Goal: Task Accomplishment & Management: Manage account settings

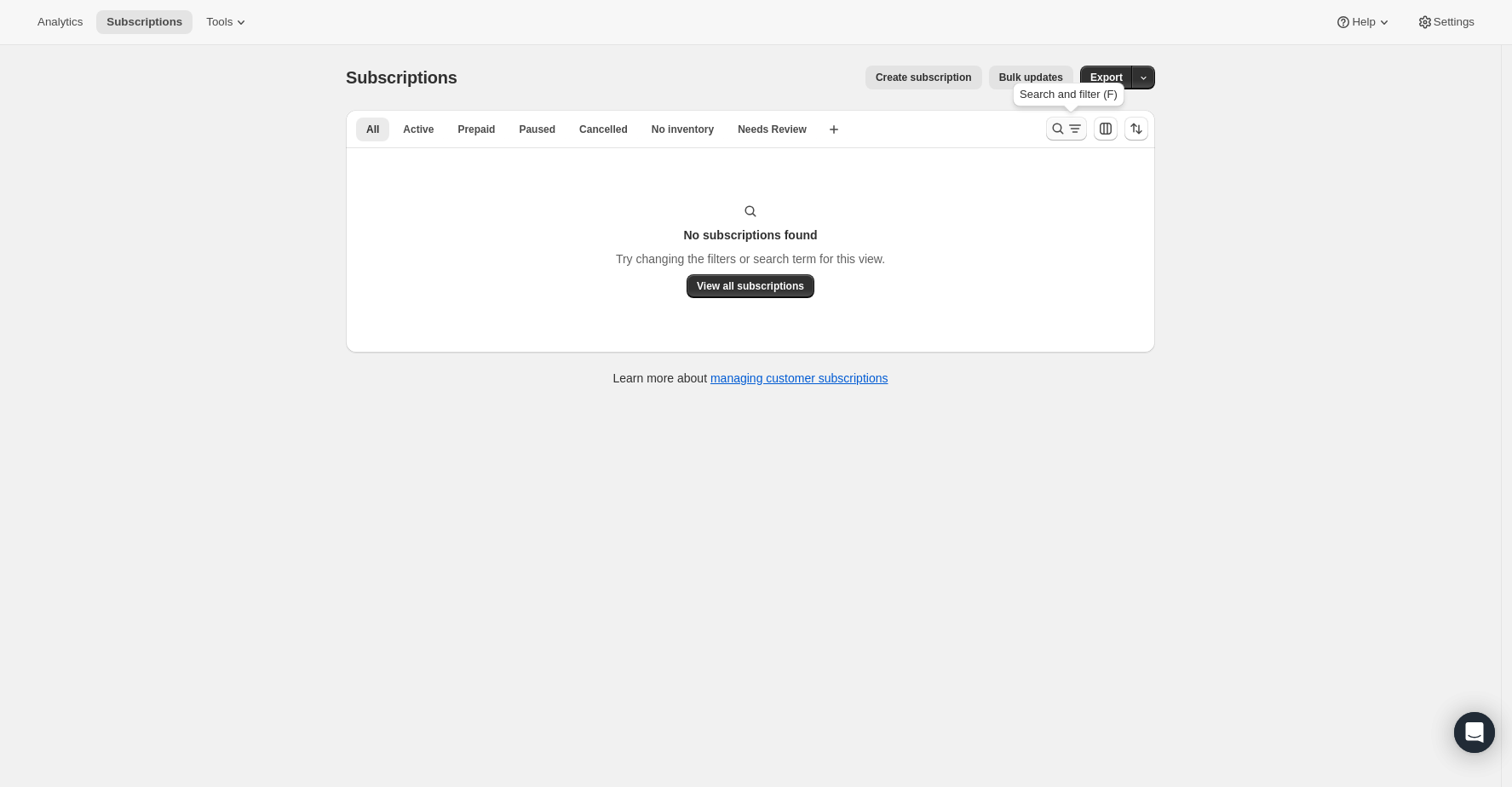
click at [1057, 126] on icon "Search and filter results" at bounding box center [1057, 128] width 17 height 17
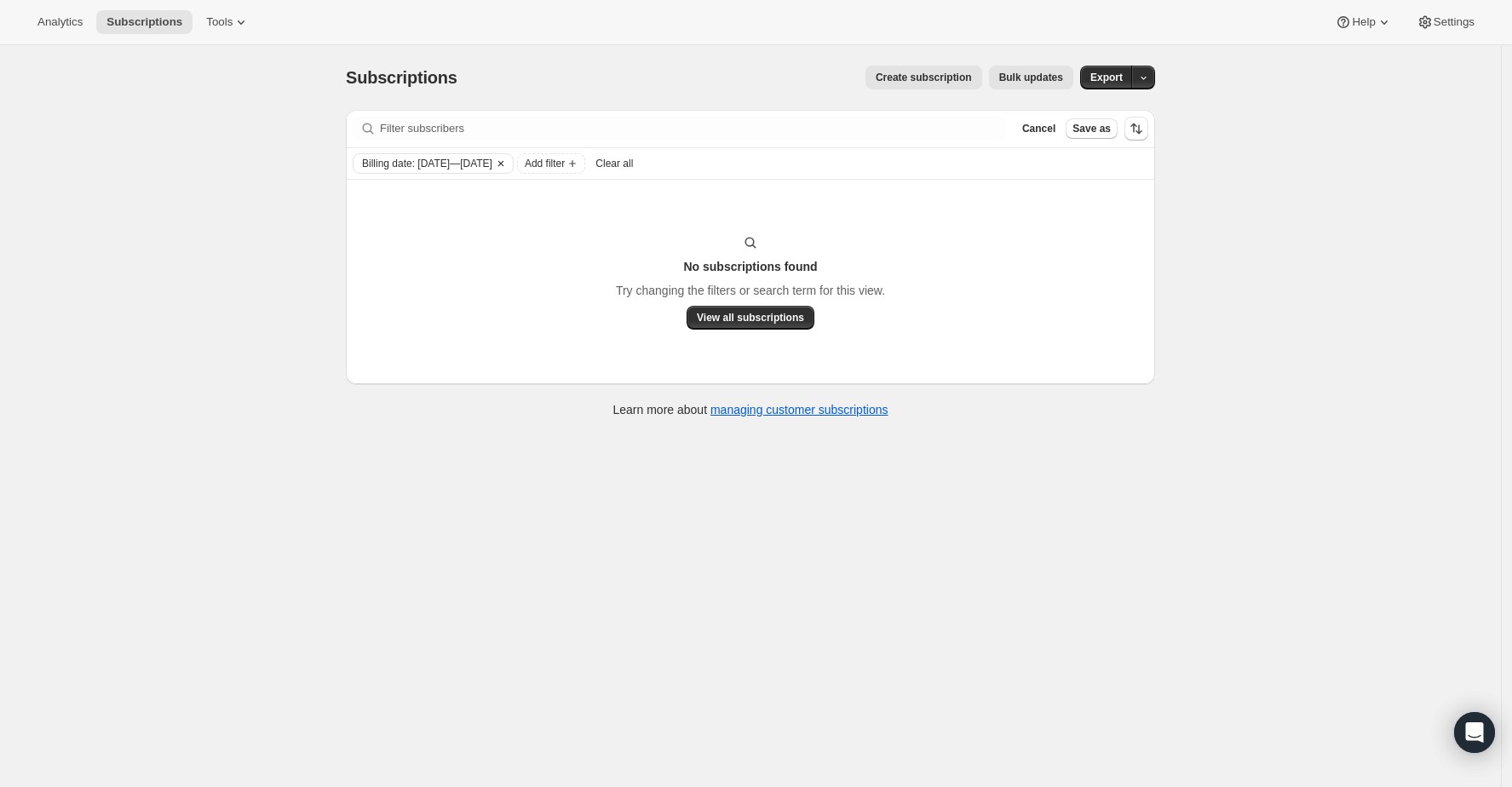
click at [507, 166] on icon "Clear" at bounding box center [501, 163] width 14 height 14
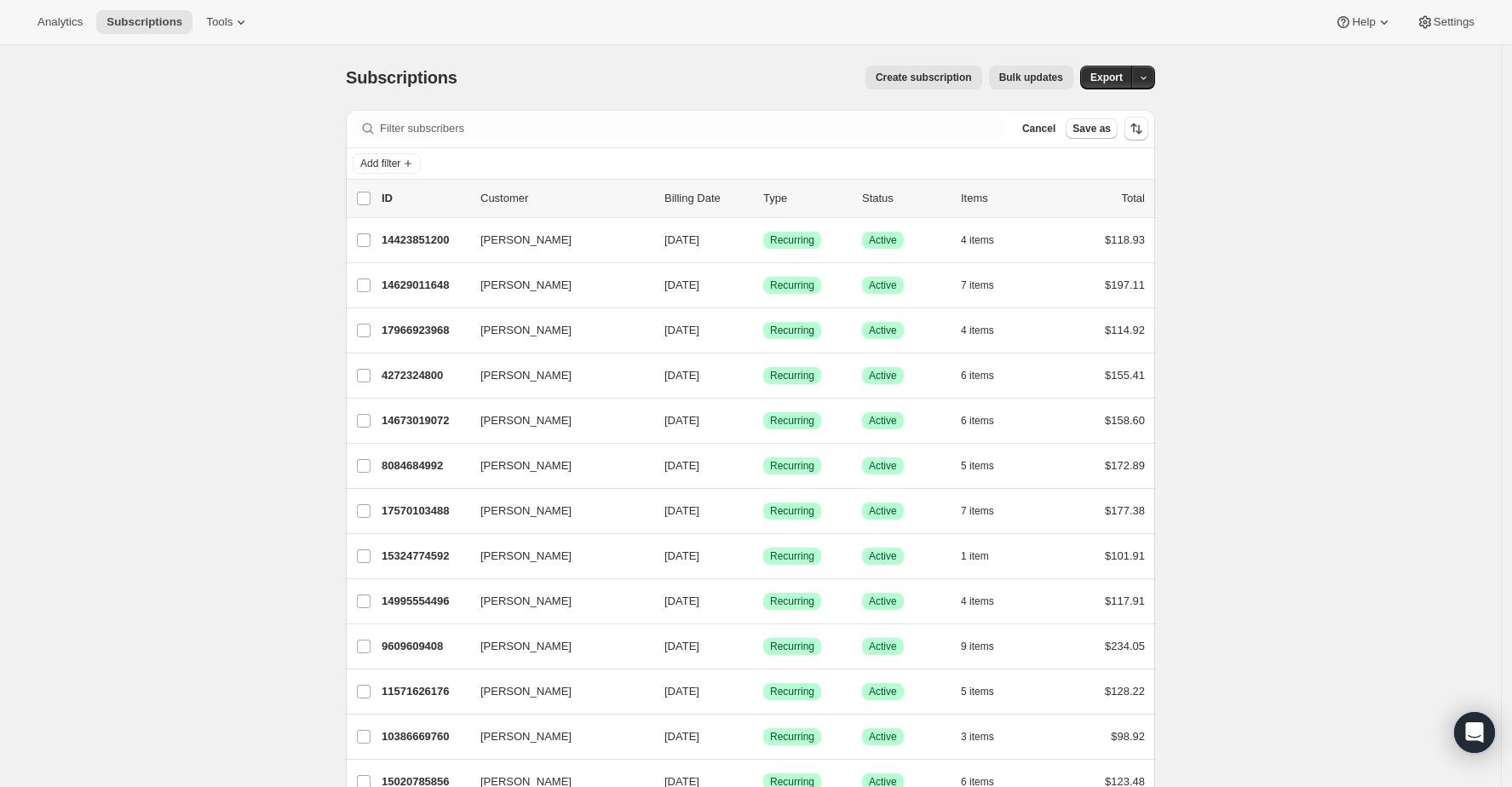
click at [1043, 130] on span "Cancel" at bounding box center [1039, 128] width 33 height 14
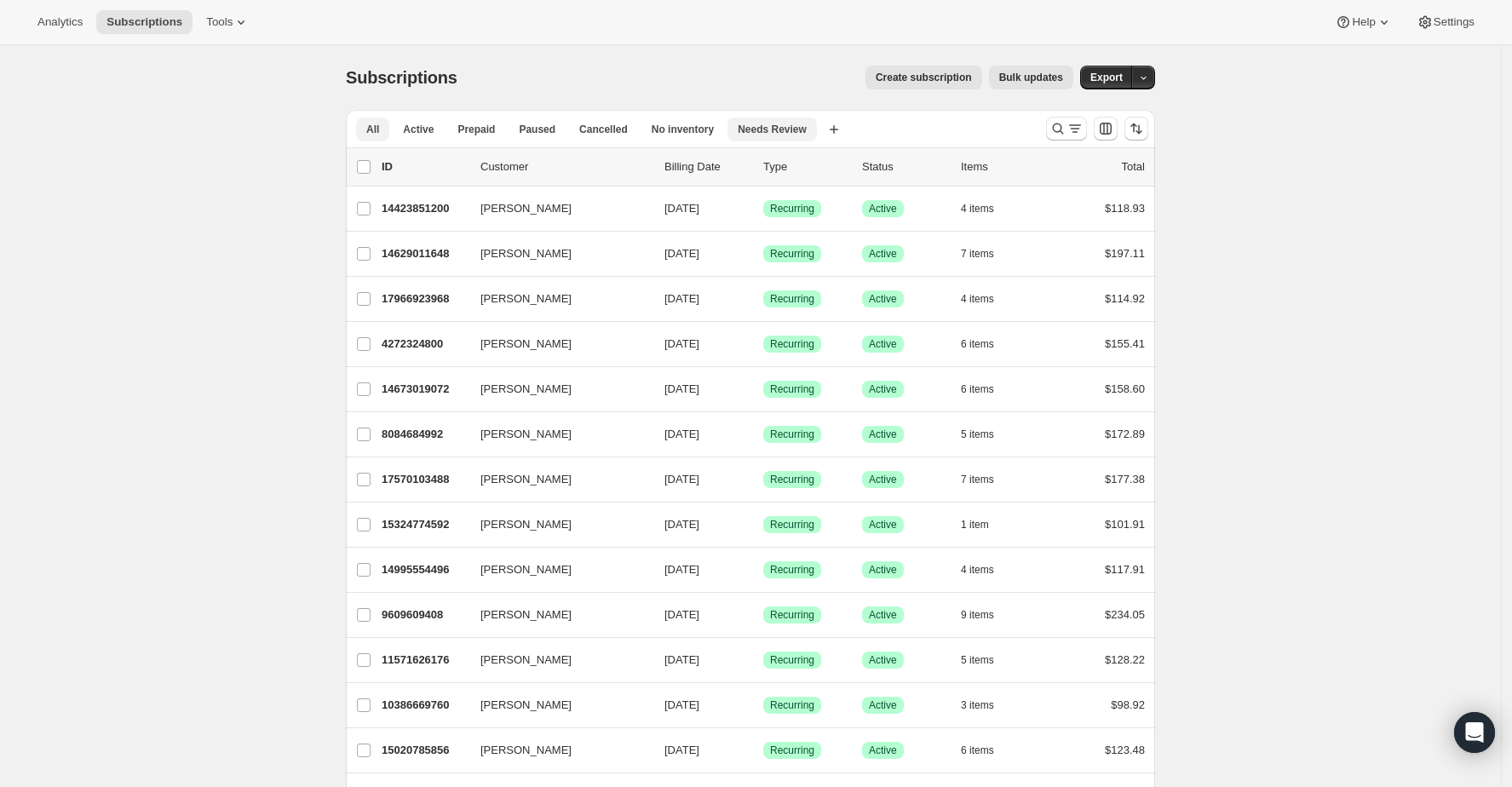
click at [786, 124] on span "Needs Review" at bounding box center [772, 129] width 69 height 14
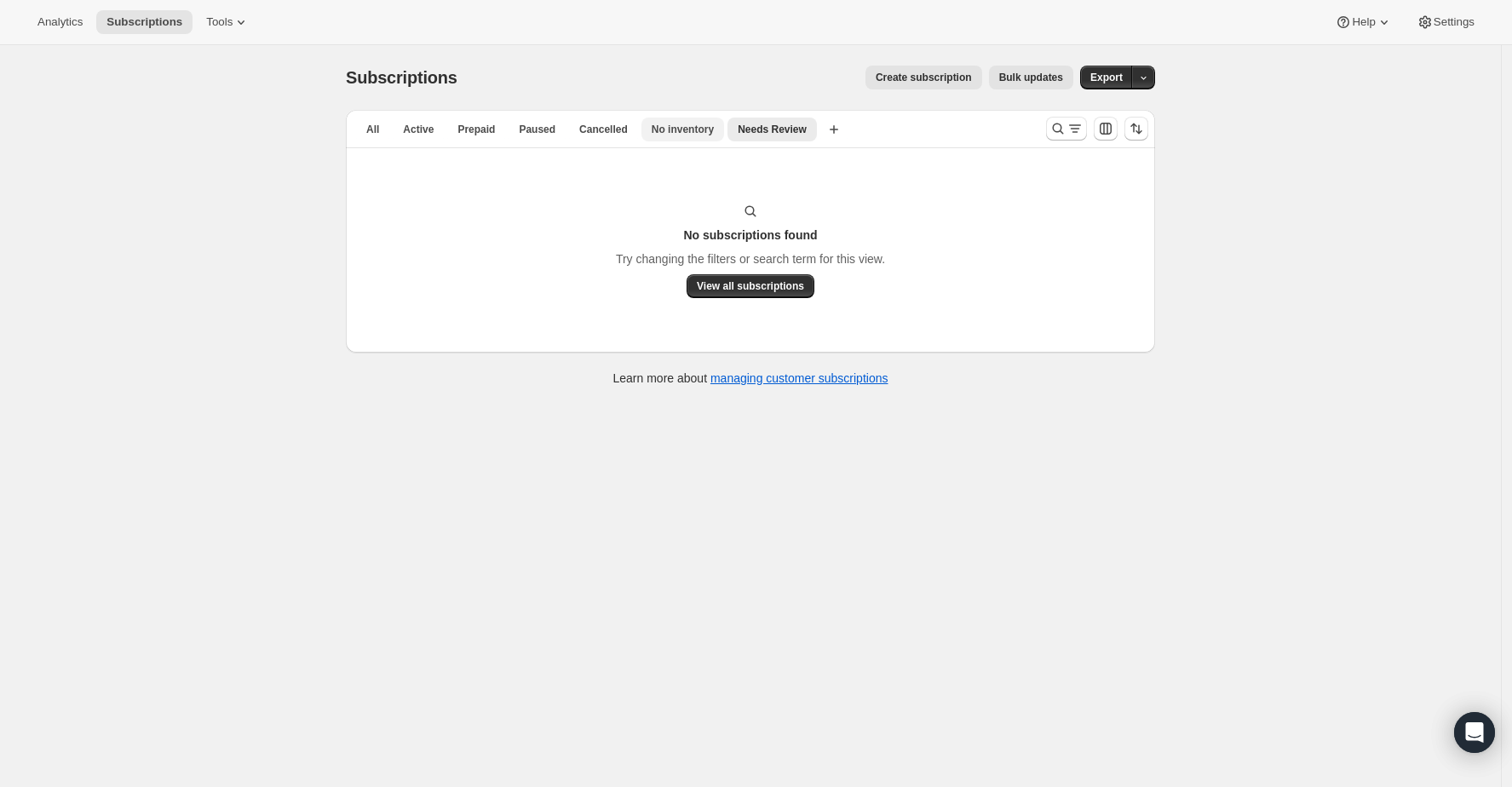
click at [680, 132] on span "No inventory" at bounding box center [682, 129] width 62 height 14
click at [369, 134] on button "All" at bounding box center [373, 130] width 33 height 24
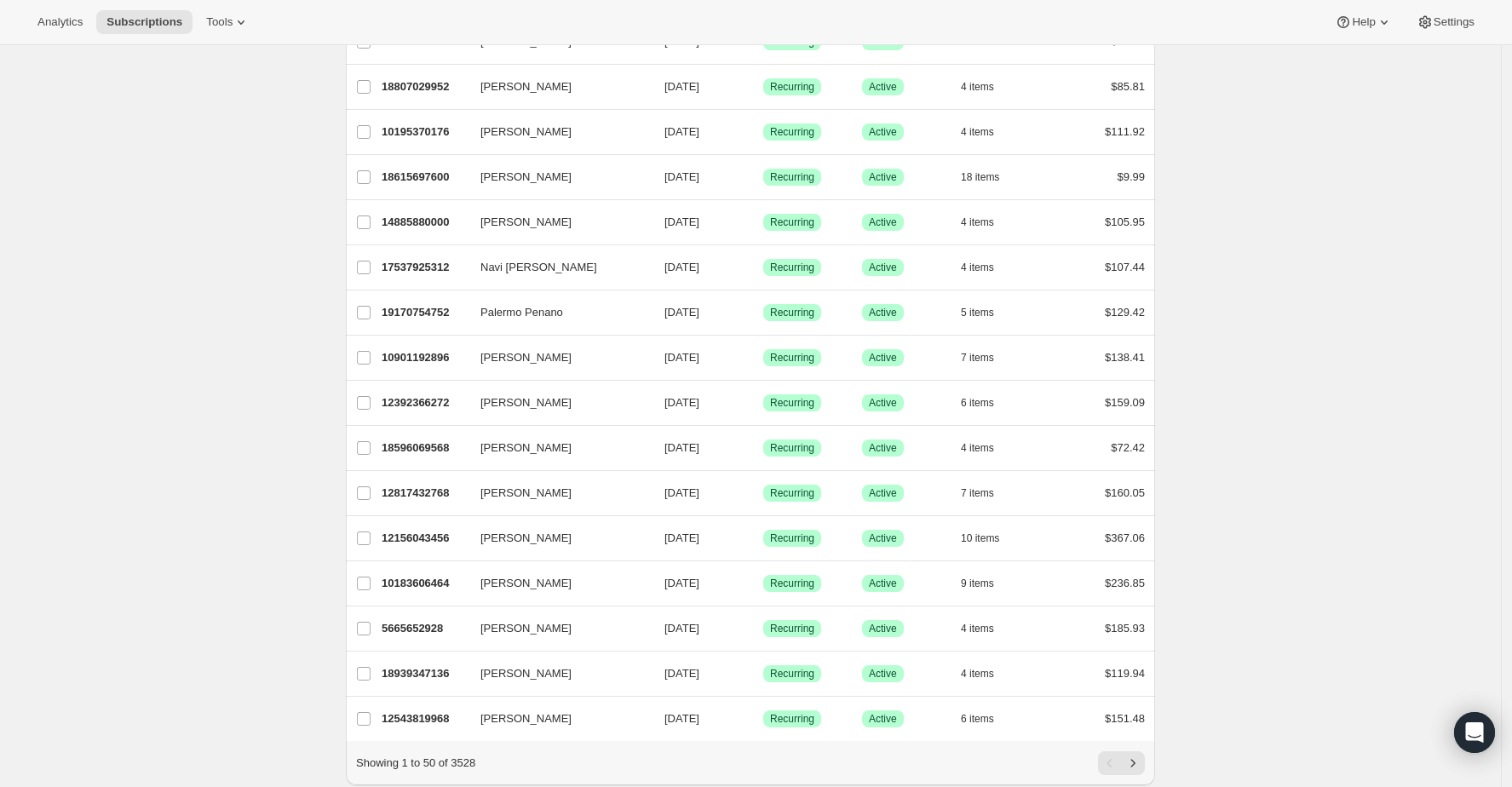
scroll to position [1769, 0]
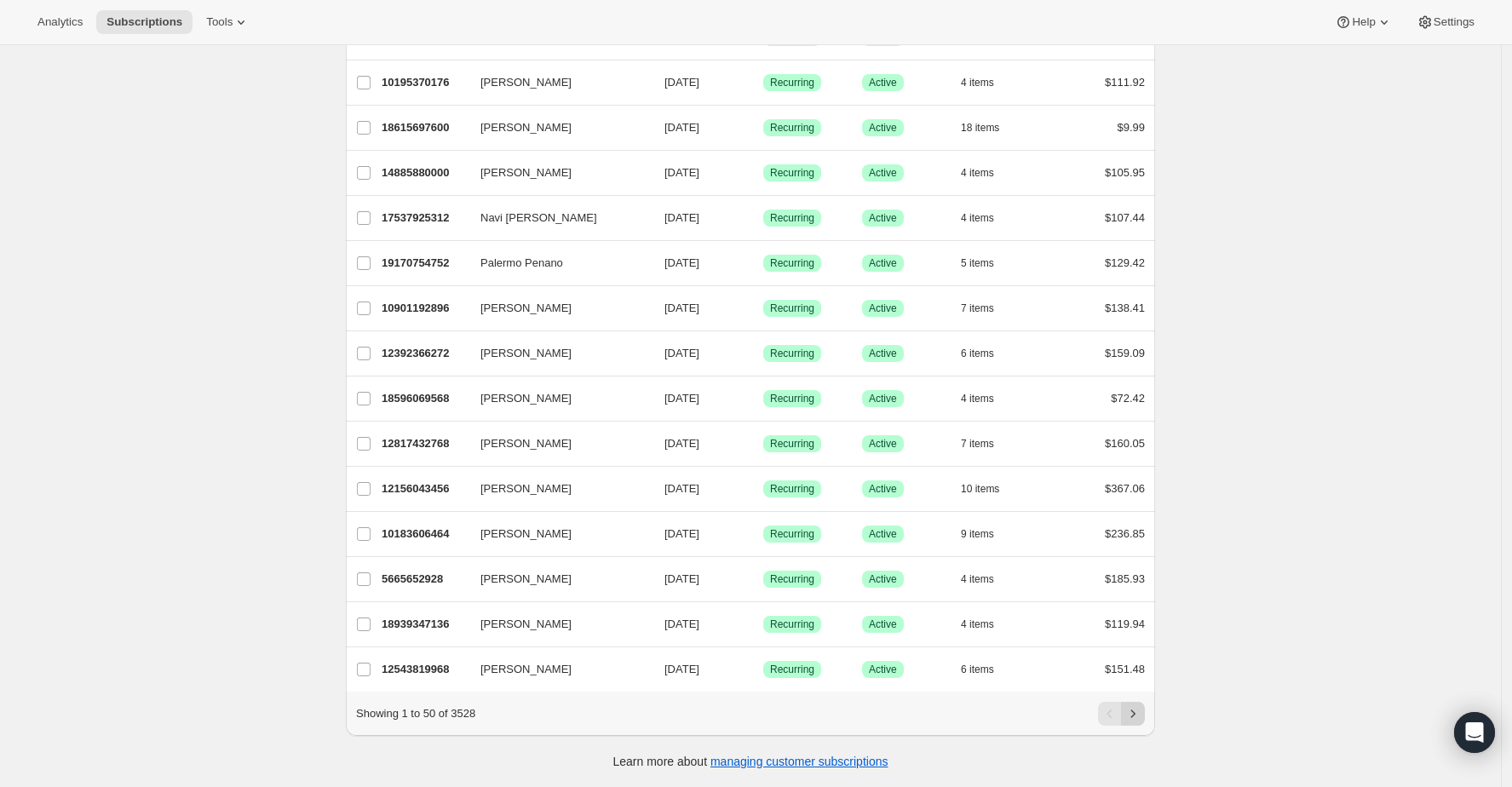
click at [1140, 708] on icon "Next" at bounding box center [1133, 714] width 17 height 17
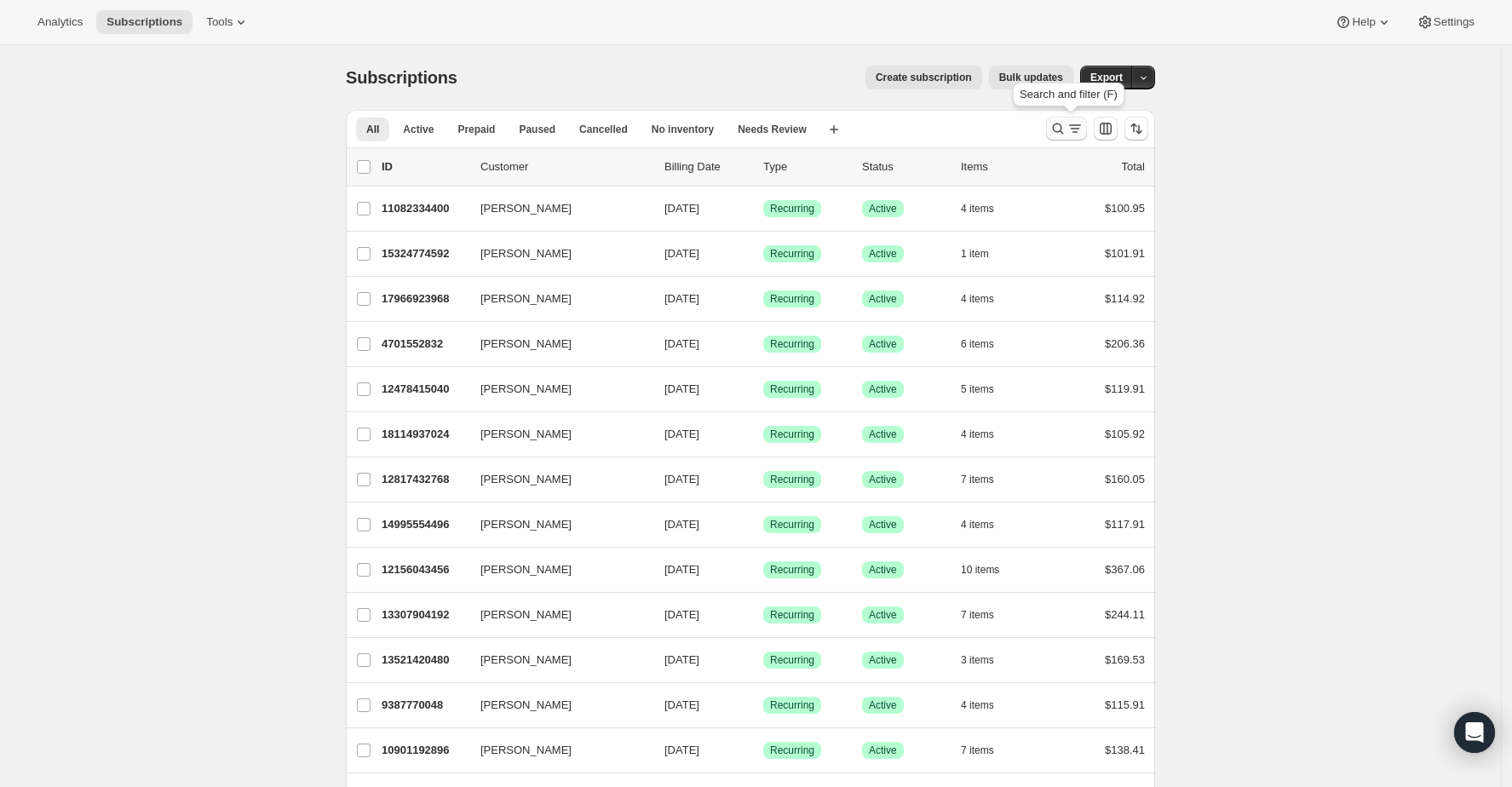
click at [1060, 129] on icon "Search and filter results" at bounding box center [1057, 128] width 17 height 17
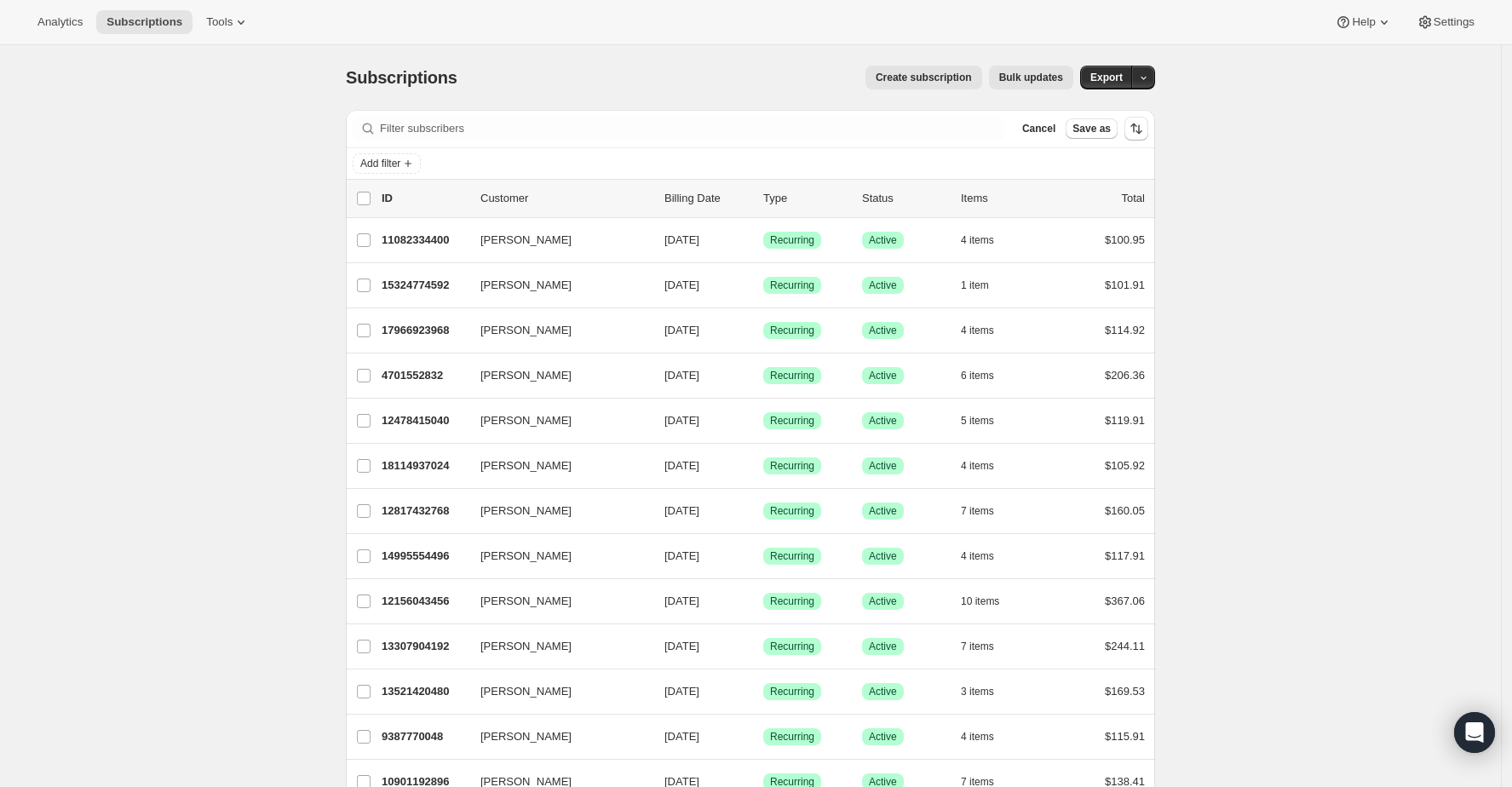
click at [391, 174] on div "Add filter" at bounding box center [750, 163] width 809 height 31
click at [392, 164] on span "Add filter" at bounding box center [379, 163] width 40 height 14
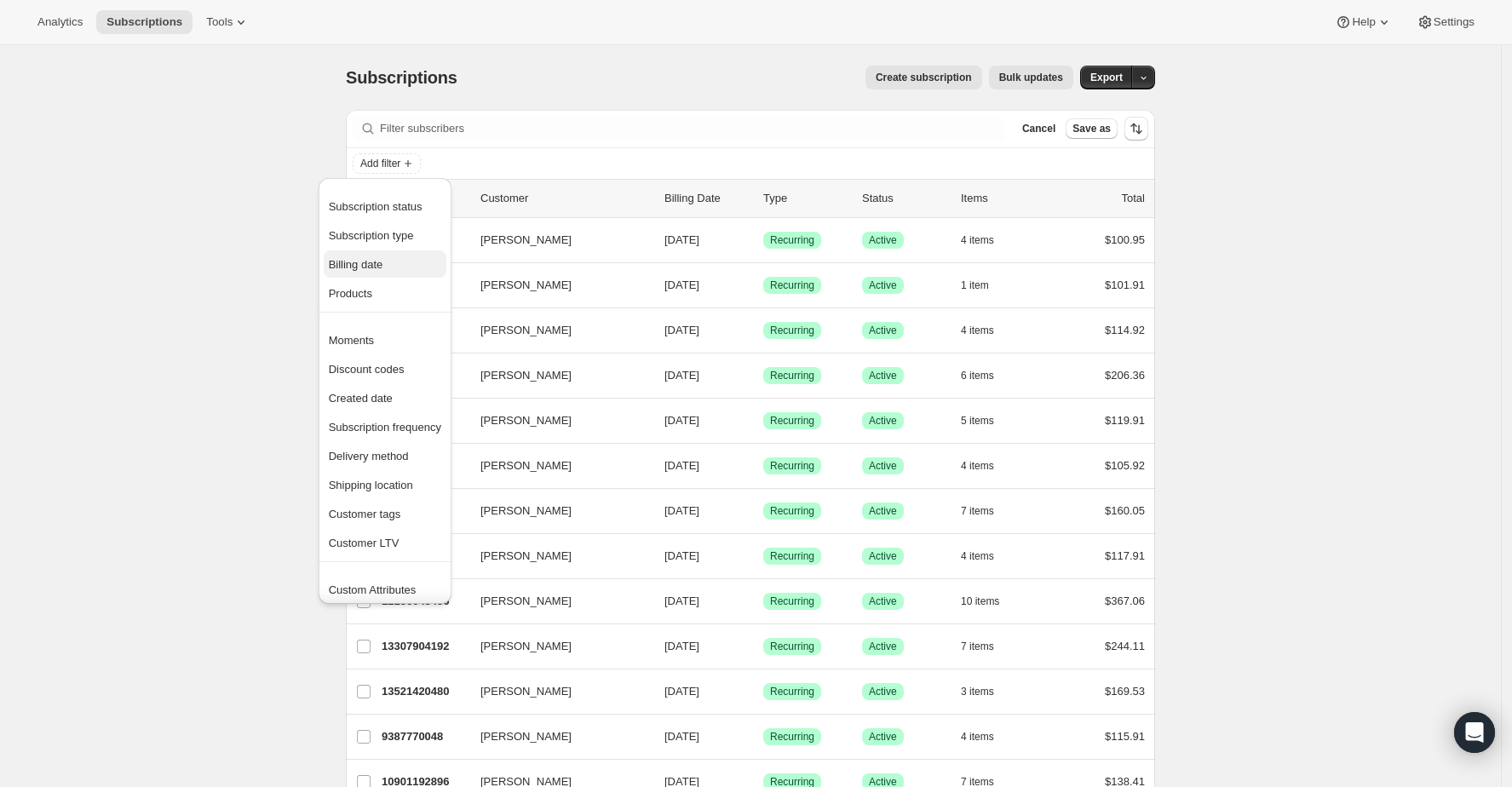
click at [378, 260] on span "Billing date" at bounding box center [355, 264] width 55 height 13
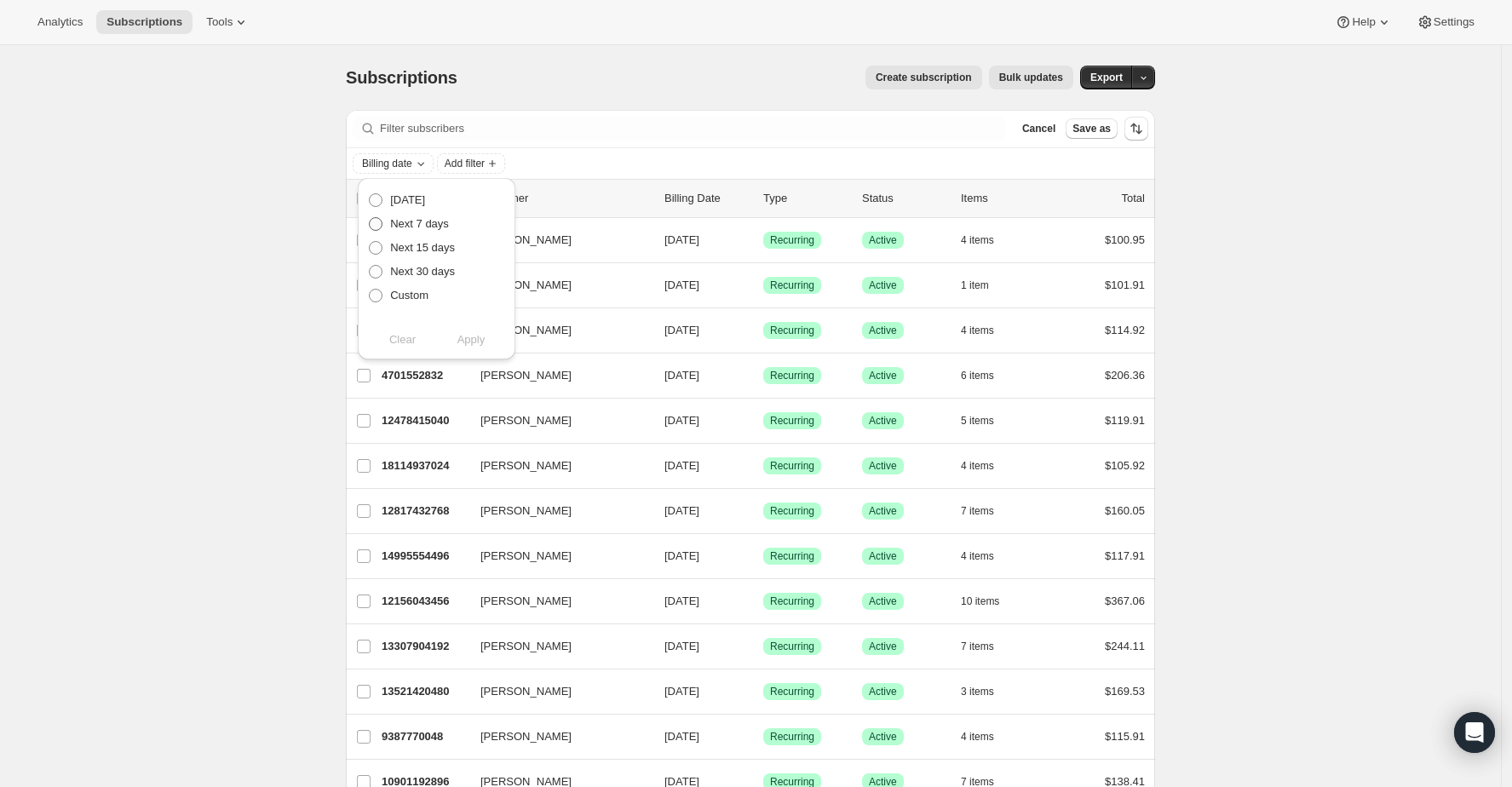
click at [407, 228] on span "Next 7 days" at bounding box center [419, 224] width 58 height 13
click at [370, 218] on input "Next 7 days" at bounding box center [369, 217] width 1 height 1
radio input "true"
click at [493, 342] on button "Apply" at bounding box center [471, 340] width 89 height 27
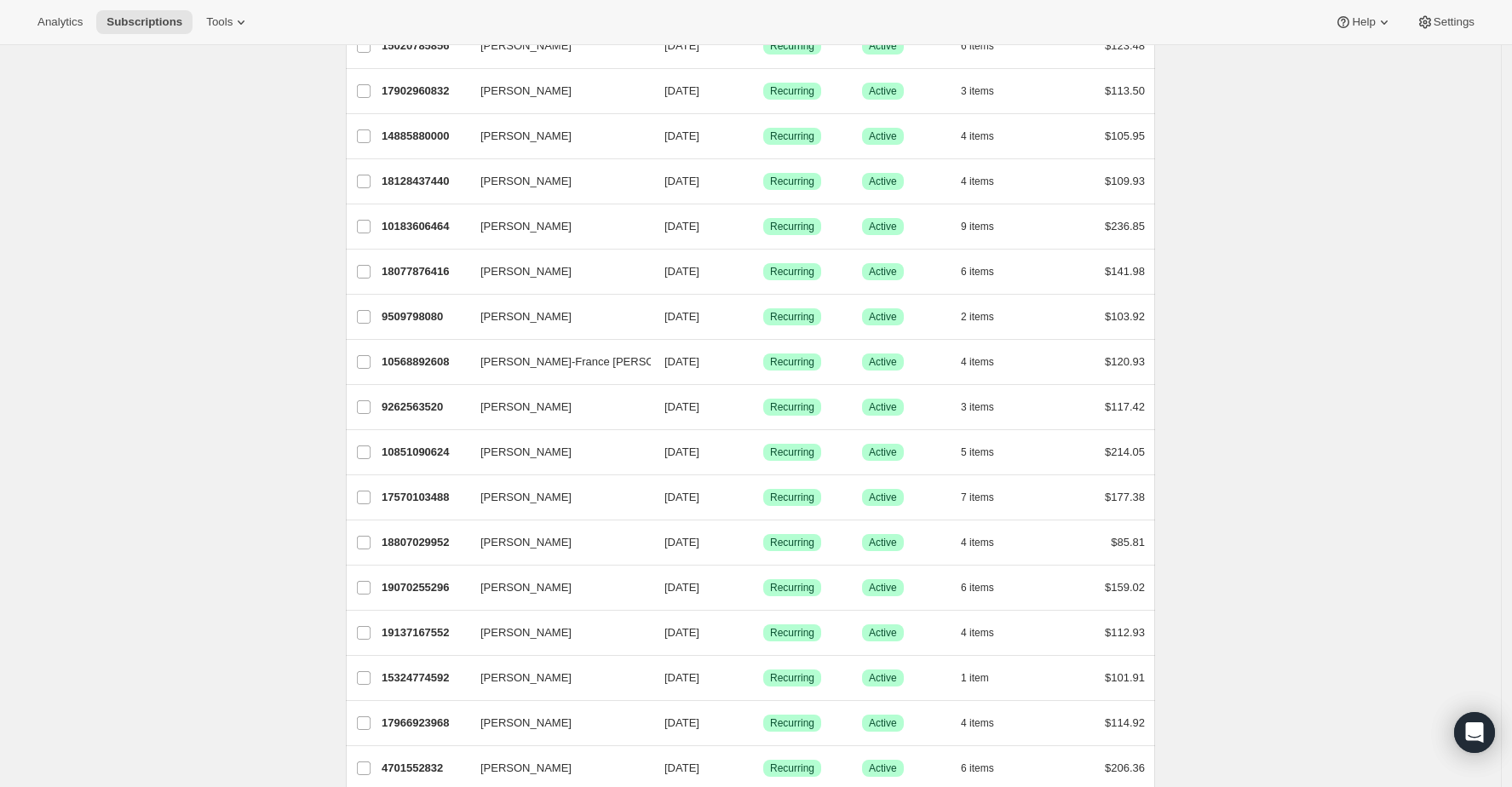
scroll to position [1801, 0]
